Goal: Information Seeking & Learning: Learn about a topic

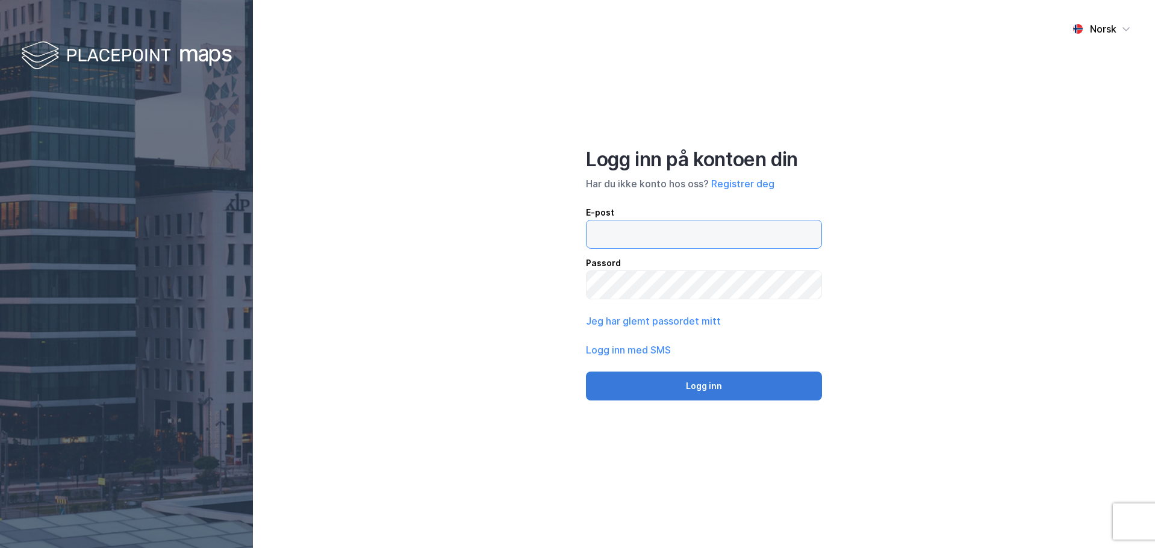
type input "[EMAIL_ADDRESS][DOMAIN_NAME]"
click at [629, 387] on button "Logg inn" at bounding box center [704, 385] width 236 height 29
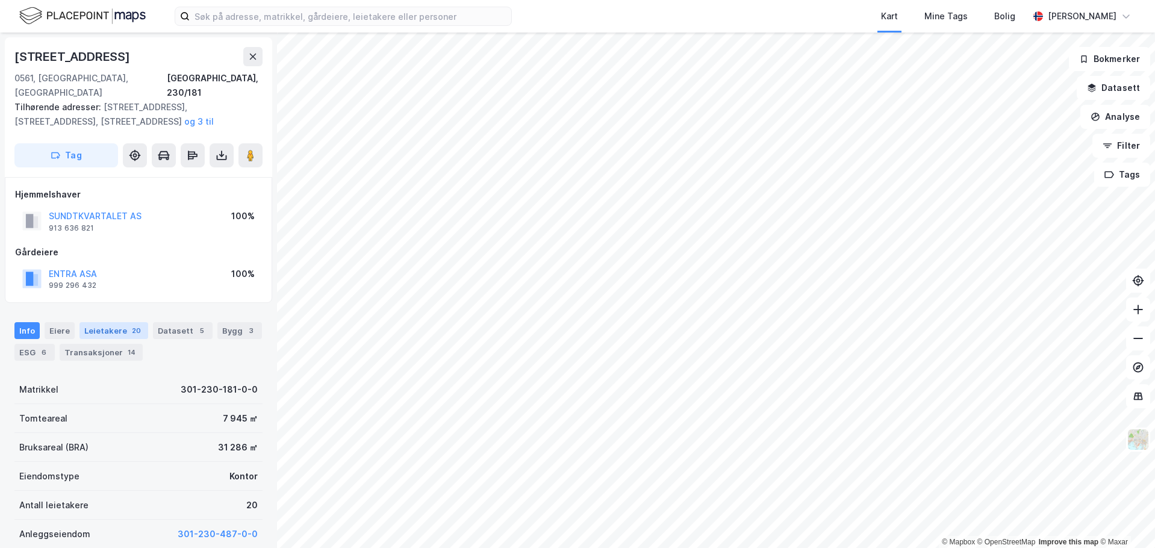
click at [129, 324] on div "20" at bounding box center [136, 330] width 14 height 12
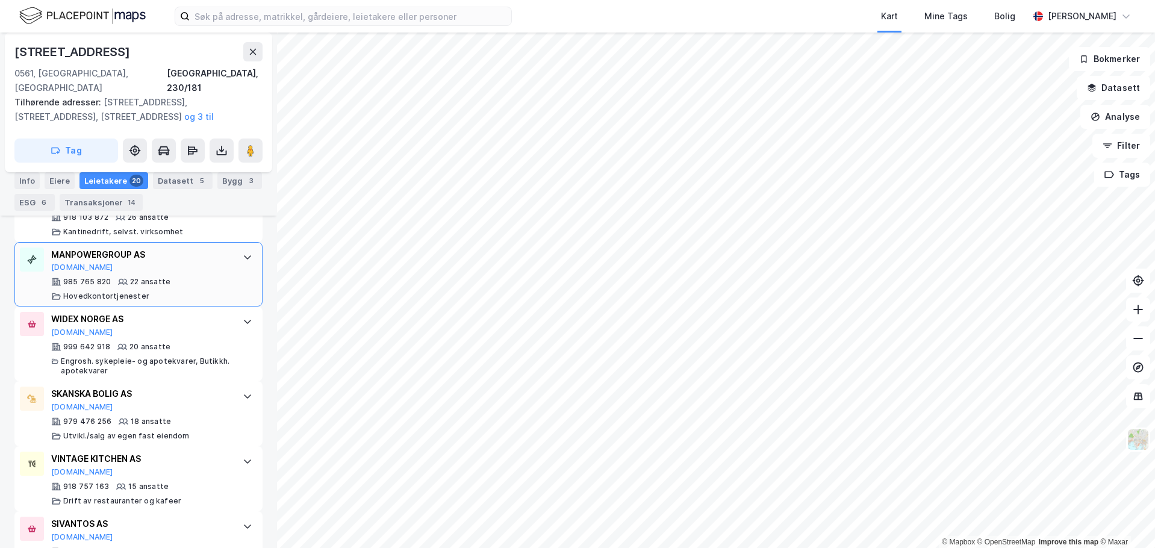
scroll to position [1129, 0]
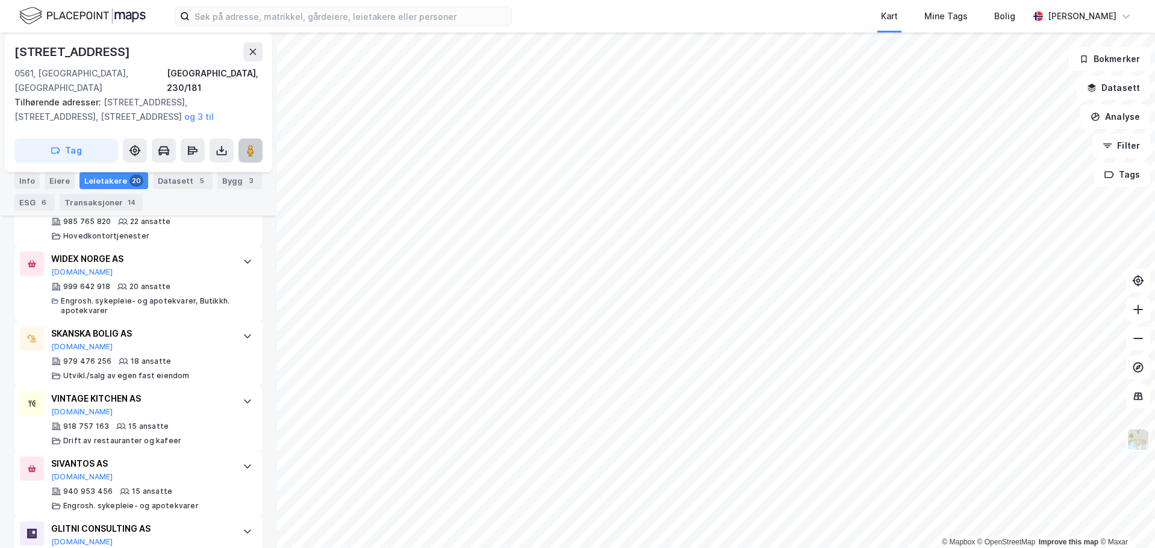
click at [255, 144] on icon at bounding box center [250, 150] width 12 height 12
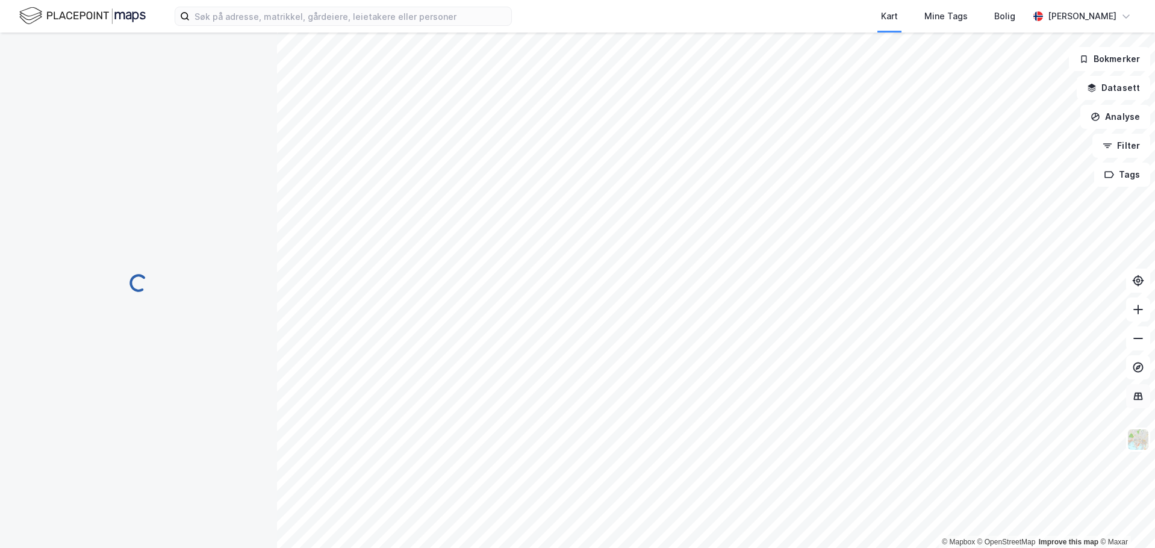
scroll to position [50, 0]
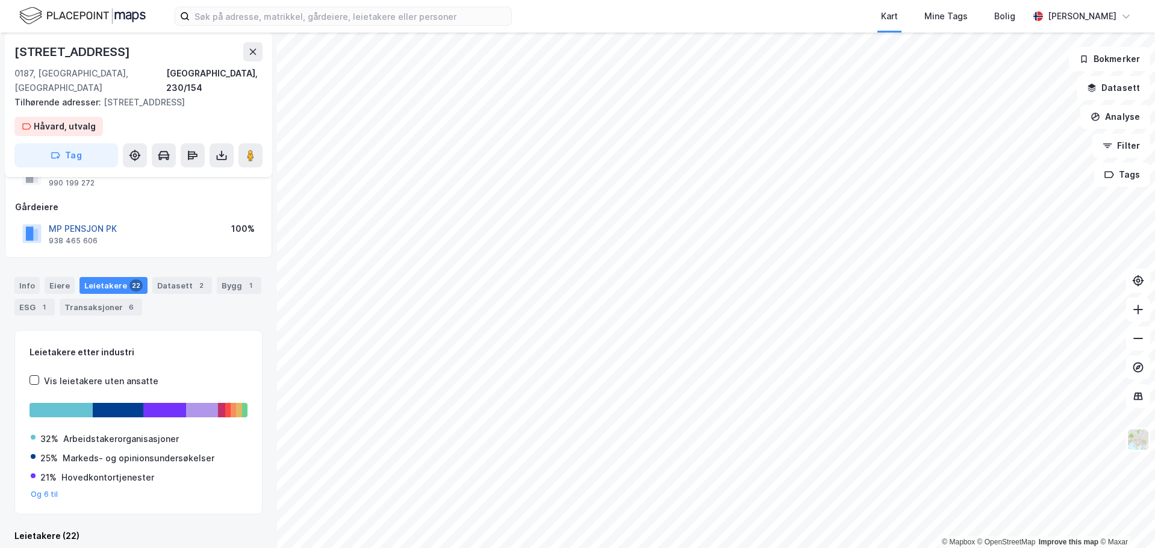
click at [0, 0] on button "MP PENSJON PK" at bounding box center [0, 0] width 0 height 0
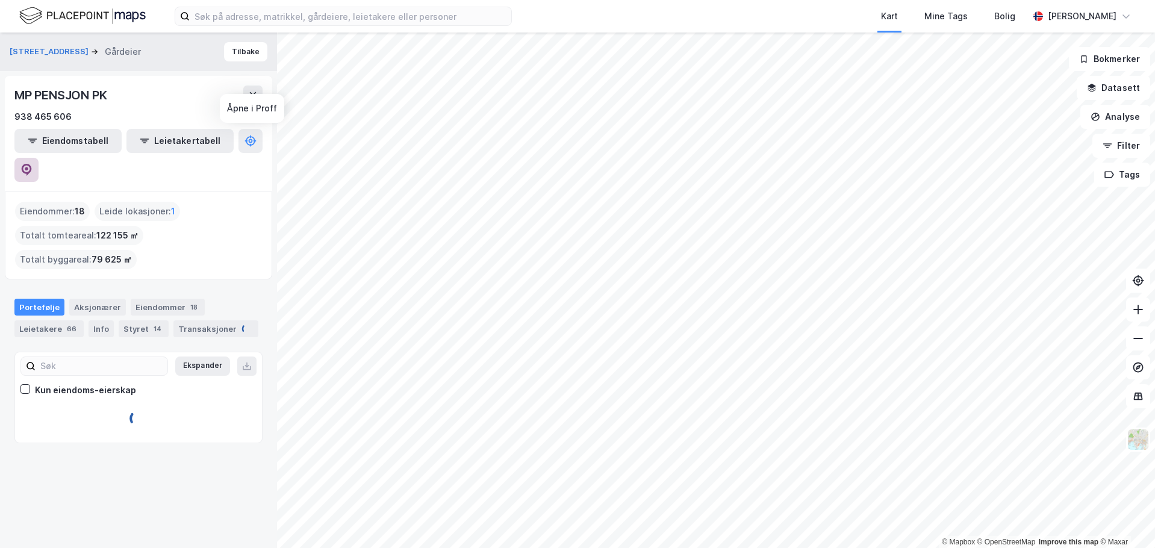
click at [33, 164] on icon at bounding box center [26, 170] width 12 height 12
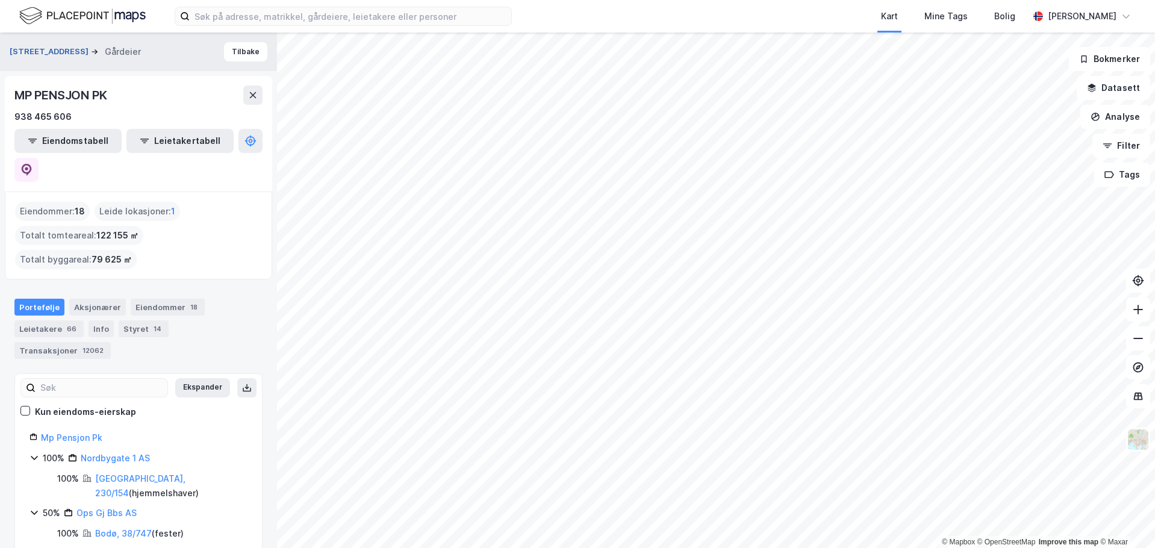
click at [26, 54] on button "[STREET_ADDRESS]" at bounding box center [50, 52] width 81 height 12
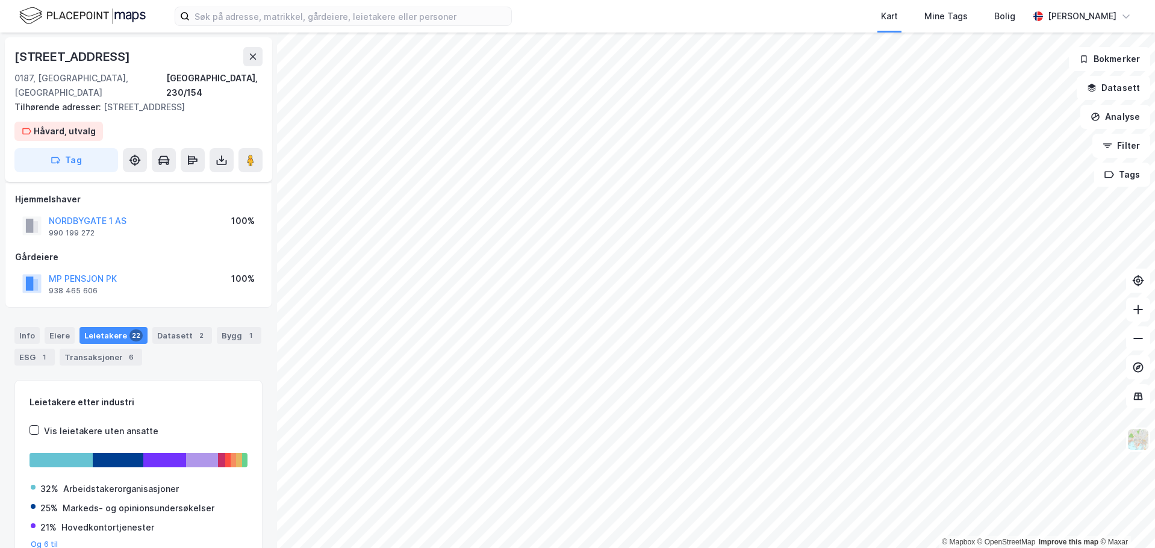
scroll to position [50, 0]
